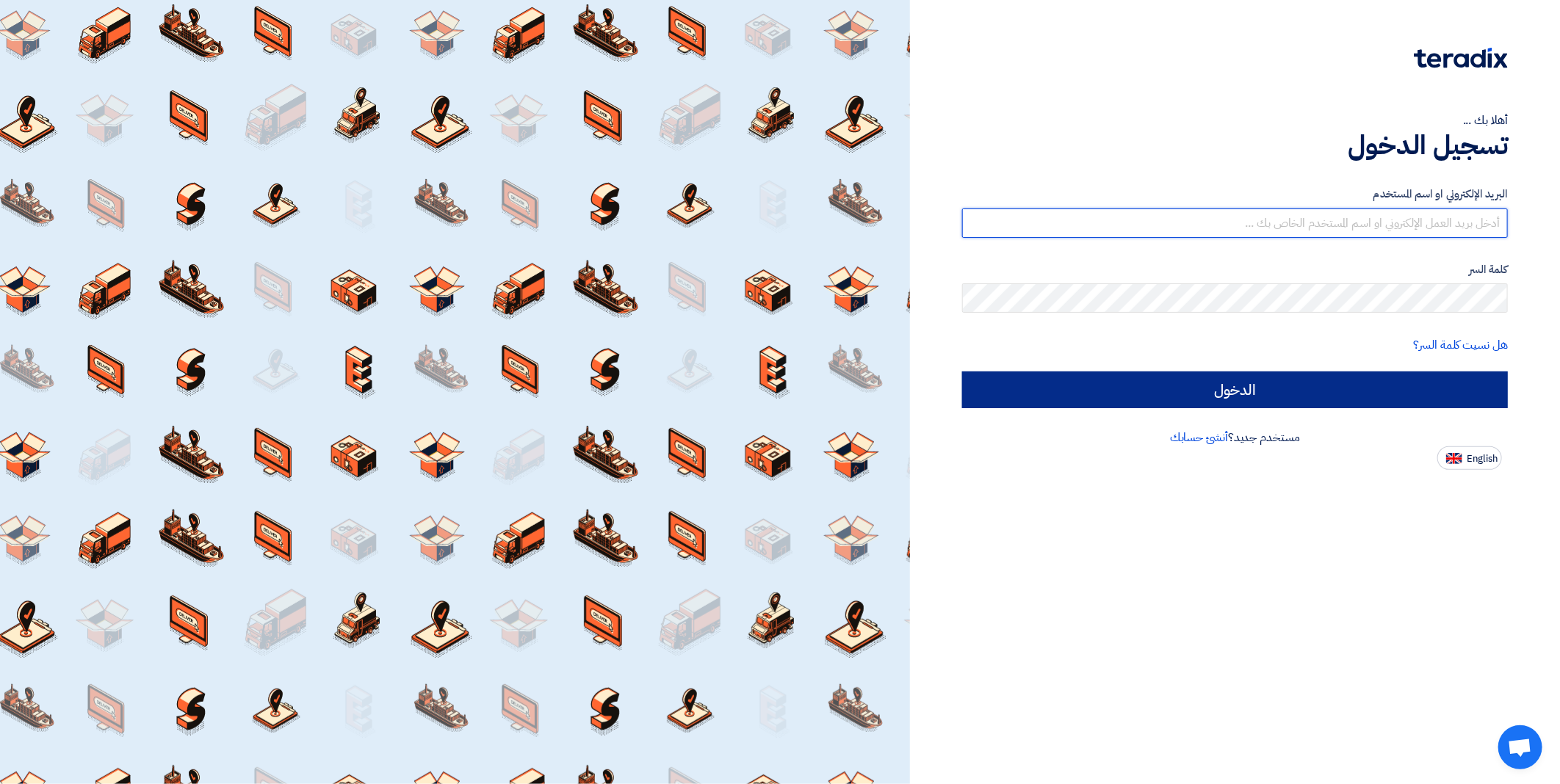
type input "[EMAIL_ADDRESS][DOMAIN_NAME]"
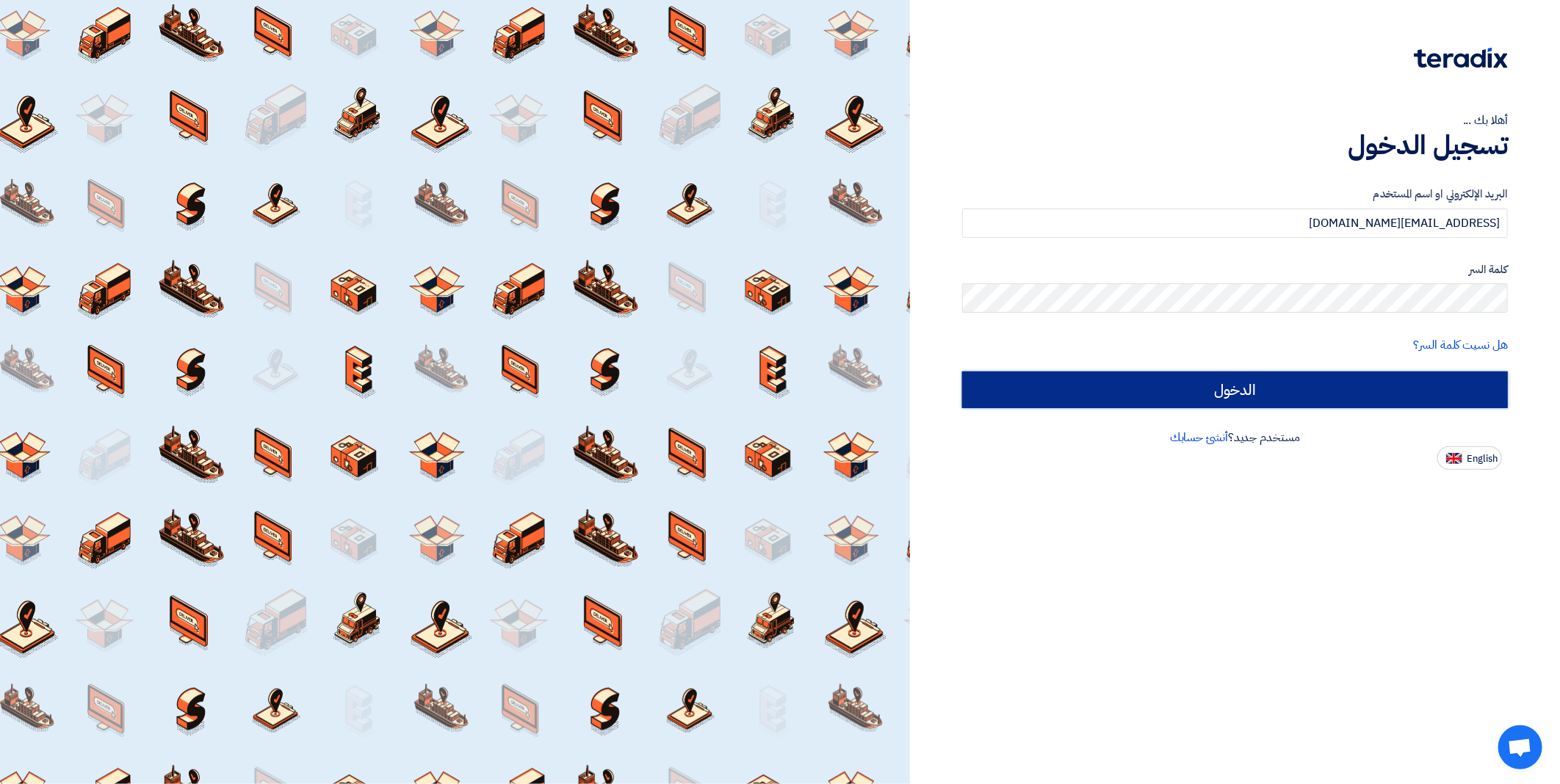
click at [1204, 386] on input "الدخول" at bounding box center [1235, 390] width 546 height 37
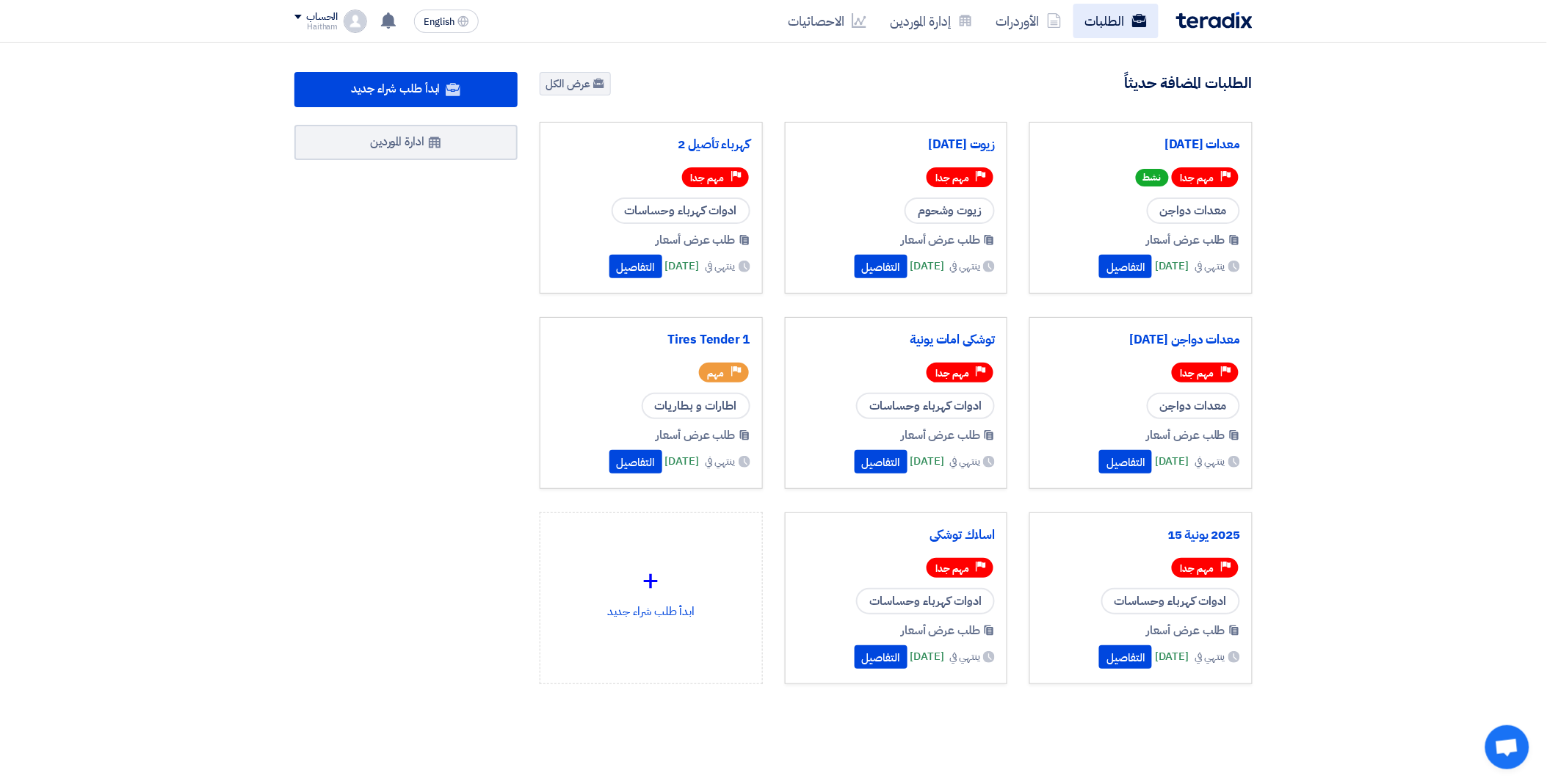
click at [1106, 24] on link "الطلبات" at bounding box center [1115, 21] width 85 height 35
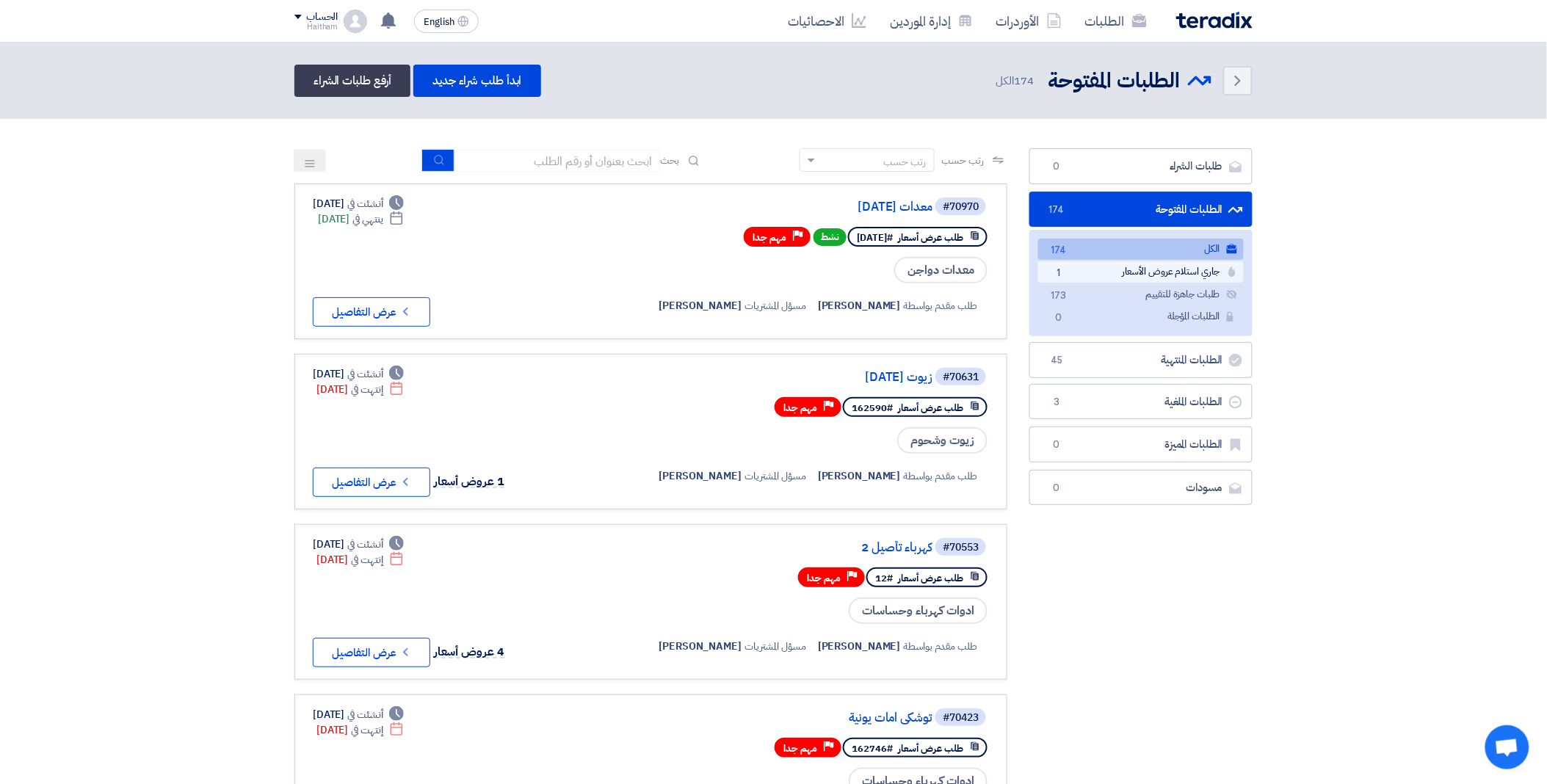
click at [1132, 267] on link "جاري استلام عروض الأسعار جاري استلام عروض الأسعار 1" at bounding box center [1140, 272] width 205 height 21
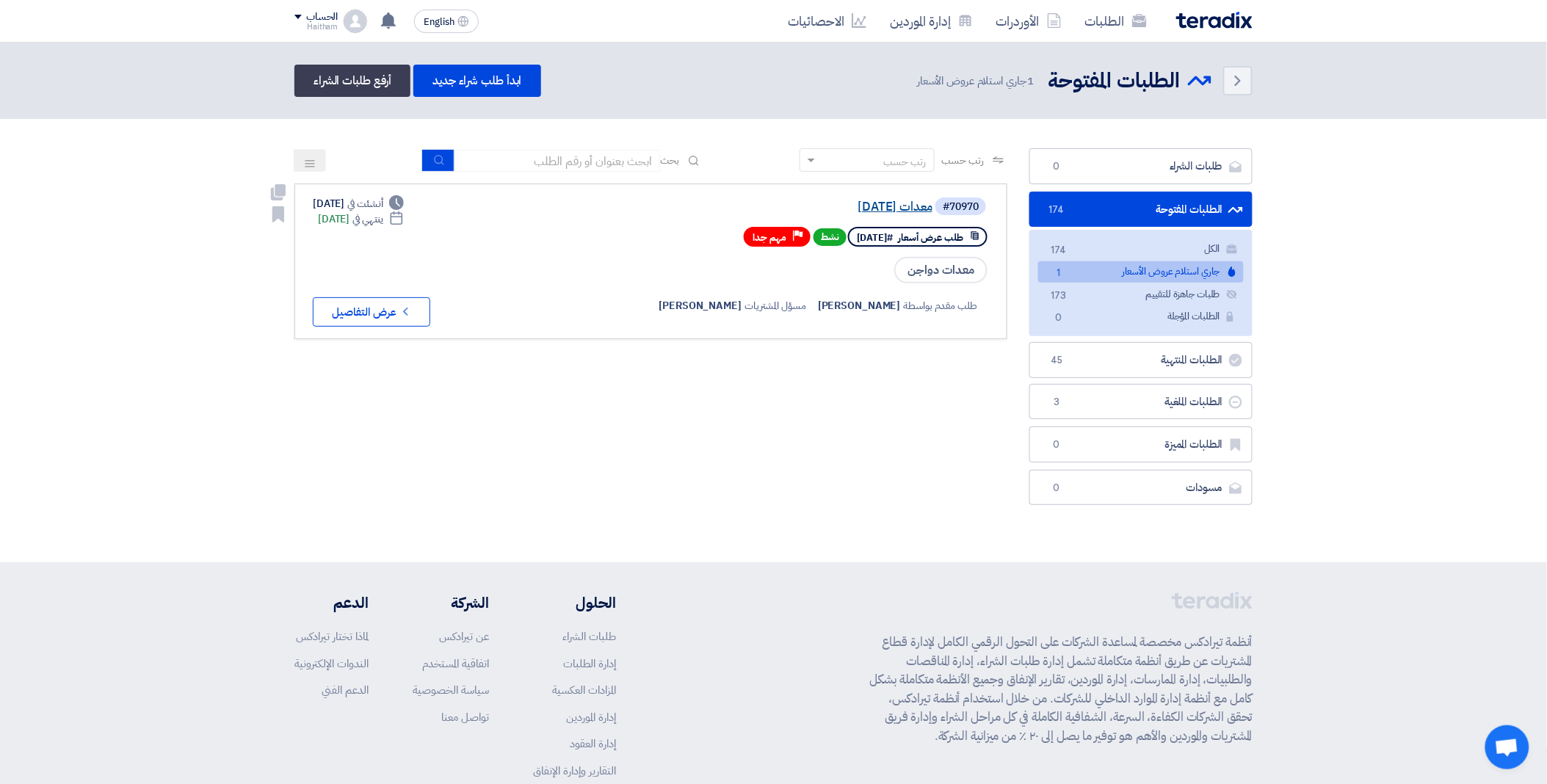
click at [843, 201] on link "معدات [DATE]" at bounding box center [785, 207] width 293 height 13
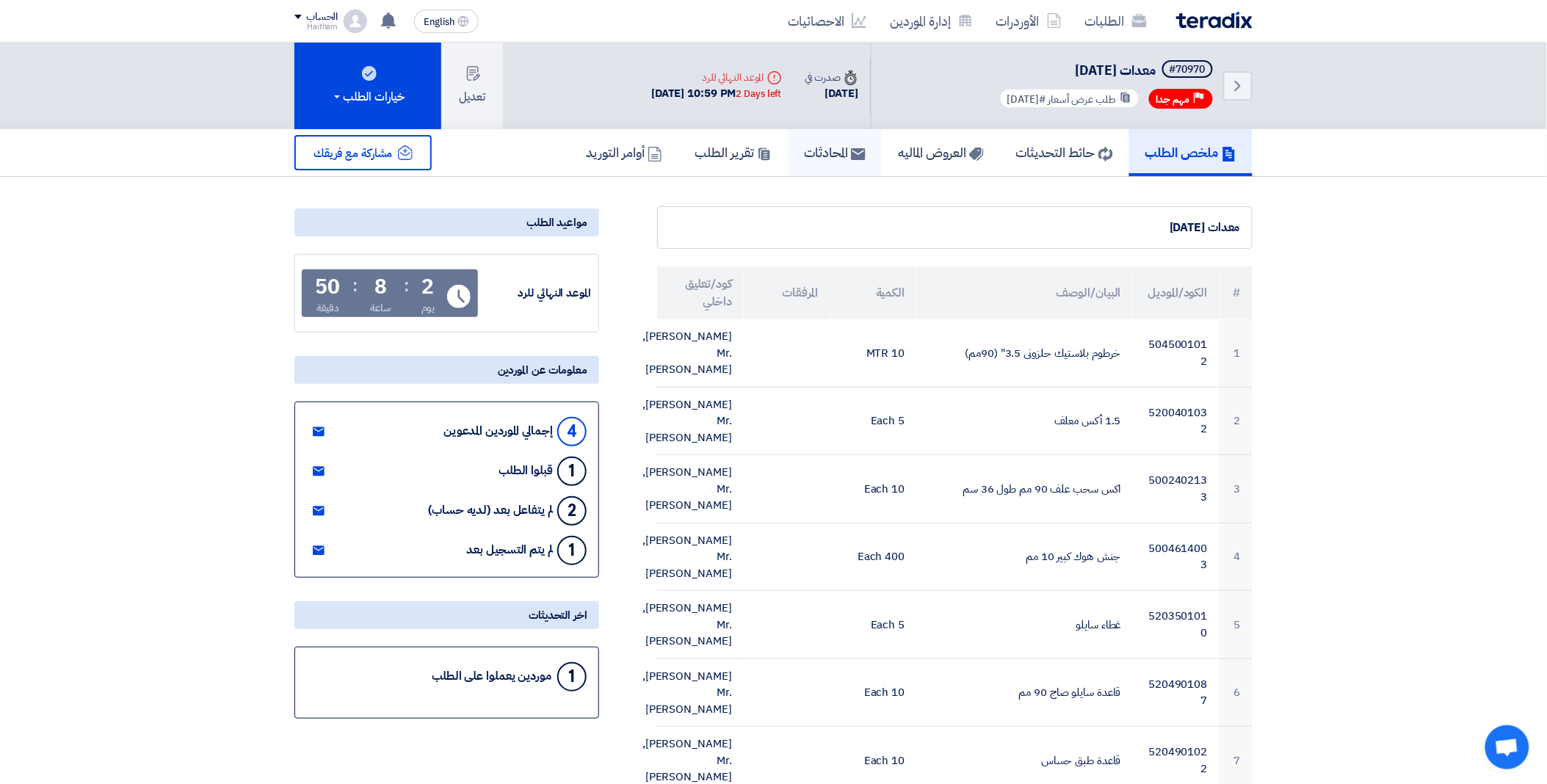
click at [817, 152] on h5 "المحادثات" at bounding box center [834, 152] width 61 height 17
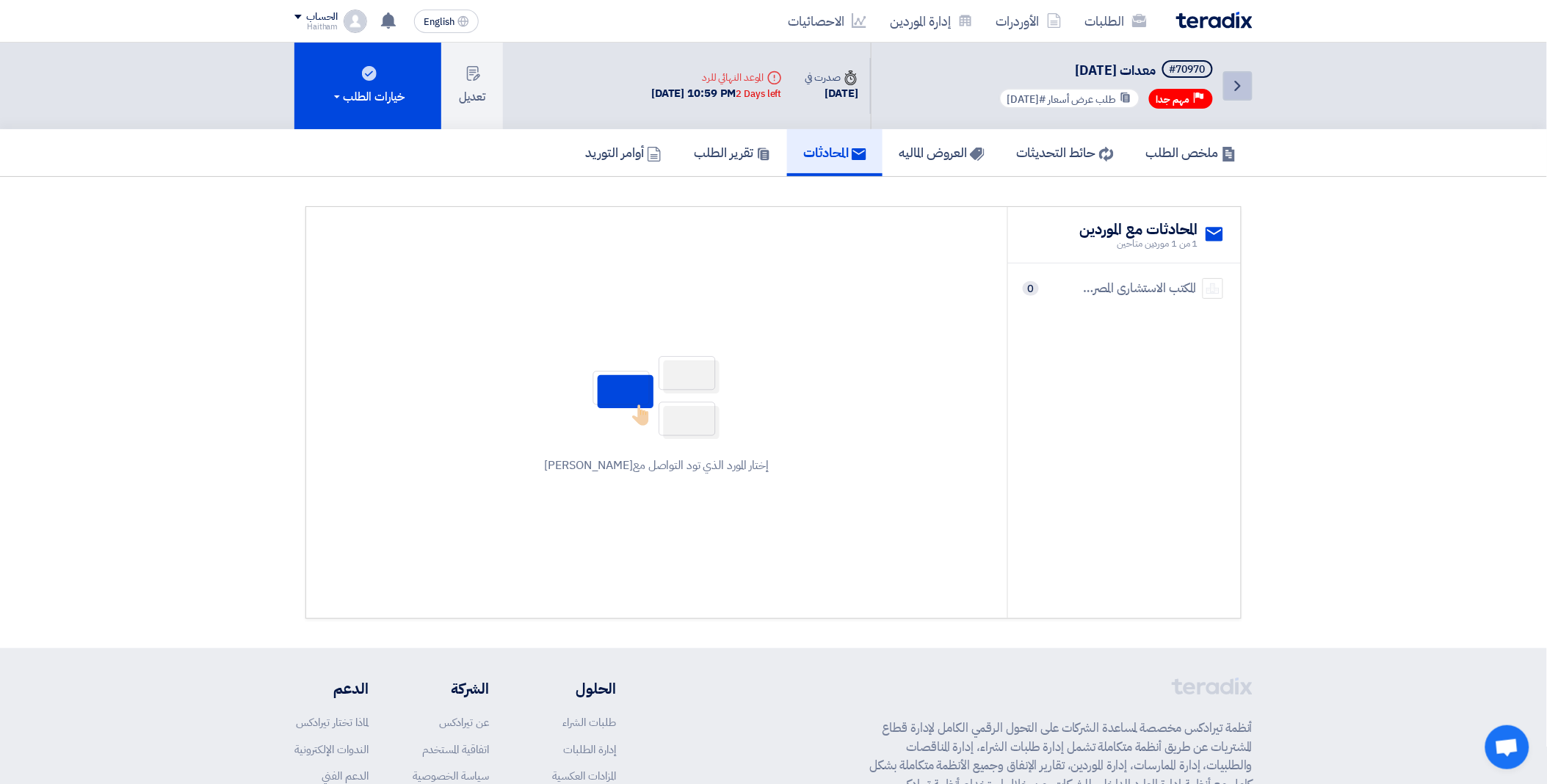
click at [1234, 84] on icon "Back" at bounding box center [1238, 86] width 18 height 18
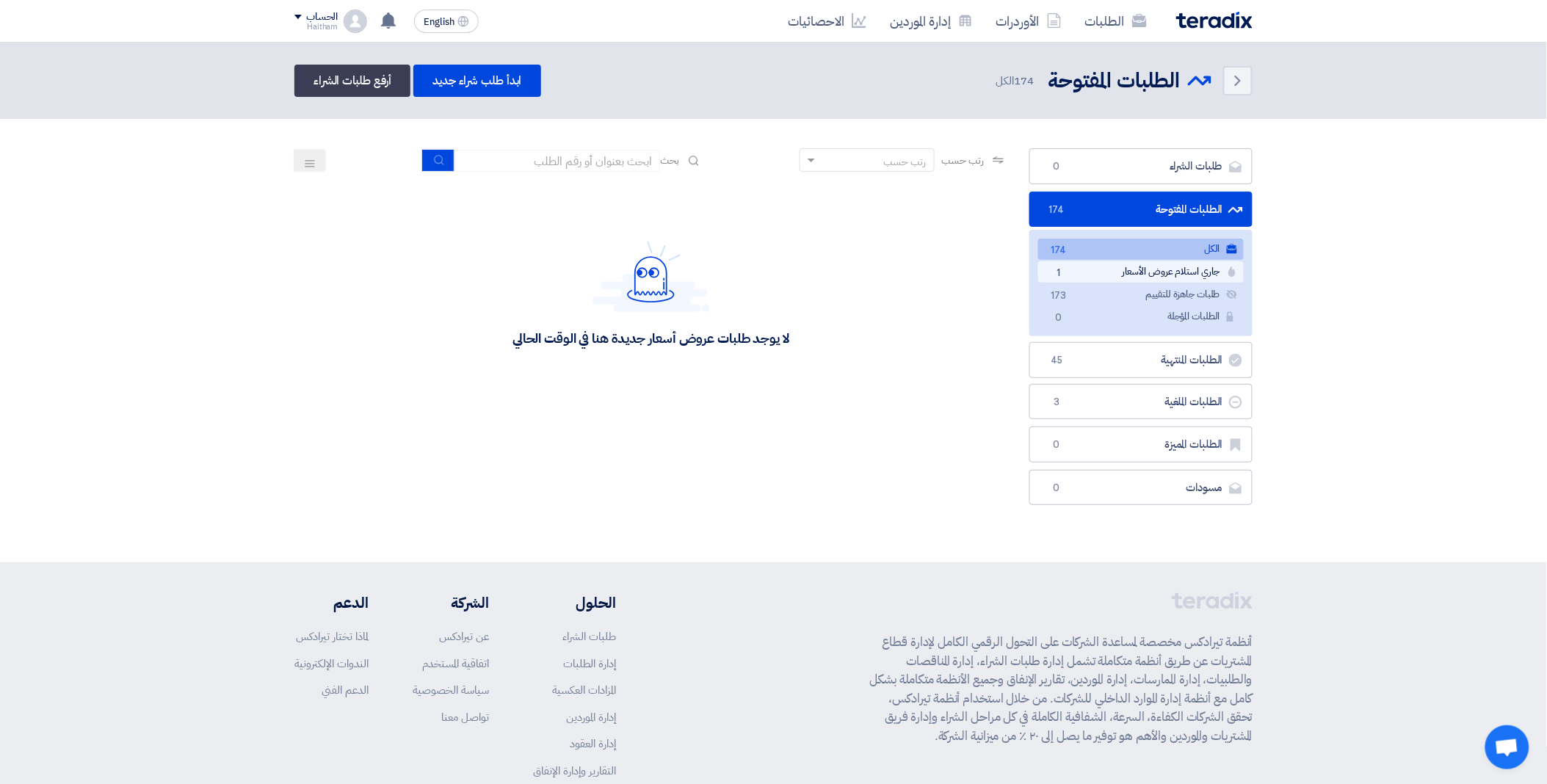
click at [1160, 272] on link "جاري استلام عروض الأسعار جاري استلام عروض الأسعار 1" at bounding box center [1140, 272] width 205 height 21
